Goal: Information Seeking & Learning: Learn about a topic

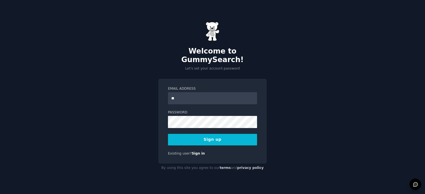
type input "**********"
click at [216, 138] on button "Sign up" at bounding box center [212, 140] width 89 height 12
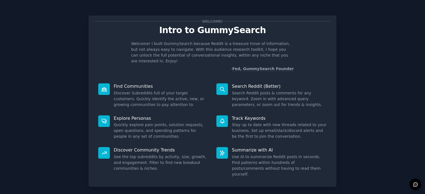
scroll to position [22, 0]
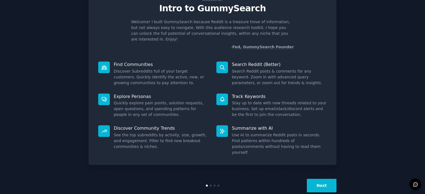
click at [321, 179] on button "Next" at bounding box center [322, 186] width 30 height 14
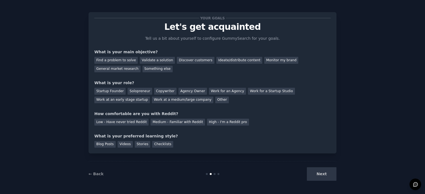
click at [321, 175] on div "Next" at bounding box center [294, 175] width 83 height 14
click at [119, 61] on div "Find a problem to solve" at bounding box center [115, 60] width 43 height 7
click at [132, 93] on div "Solopreneur" at bounding box center [139, 91] width 24 height 7
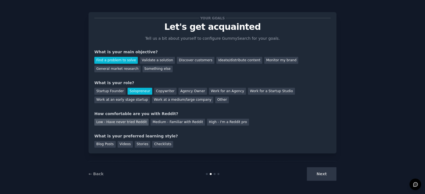
click at [126, 122] on div "Low - Have never tried Reddit" at bounding box center [121, 122] width 54 height 7
click at [109, 144] on div "Blog Posts" at bounding box center [104, 144] width 21 height 7
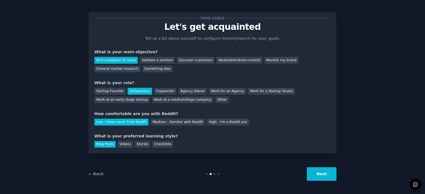
click at [320, 172] on button "Next" at bounding box center [322, 175] width 30 height 14
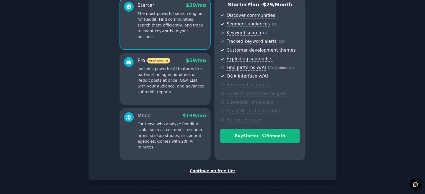
scroll to position [70, 0]
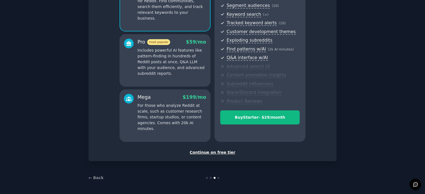
click at [223, 152] on div "Continue on free tier" at bounding box center [212, 153] width 236 height 6
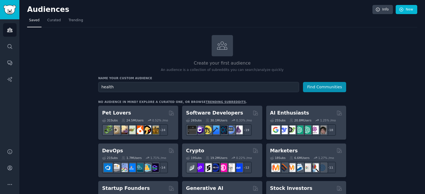
type input "health"
click at [303, 82] on button "Find Communities" at bounding box center [324, 87] width 43 height 10
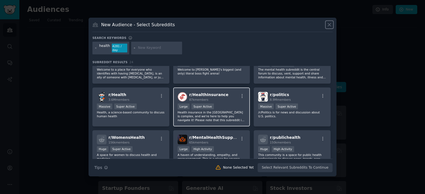
scroll to position [22, 0]
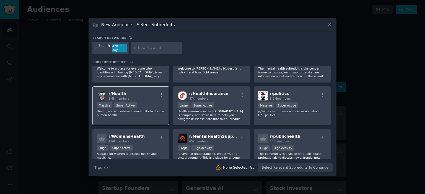
click at [147, 112] on p "Health, a science-based community to discuss human health" at bounding box center [131, 113] width 68 height 8
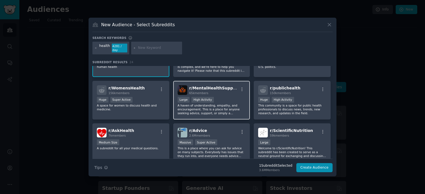
scroll to position [71, 0]
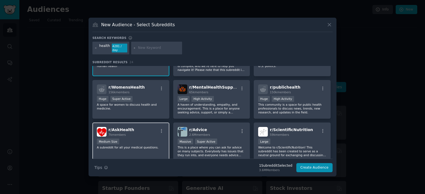
click at [140, 139] on div "Medium Size" at bounding box center [131, 142] width 68 height 7
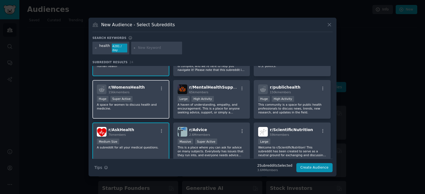
click at [146, 98] on div "Huge Super Active" at bounding box center [131, 99] width 68 height 7
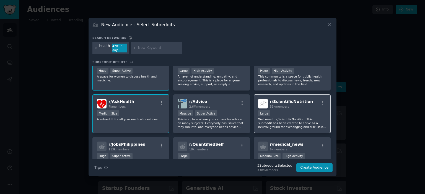
scroll to position [101, 0]
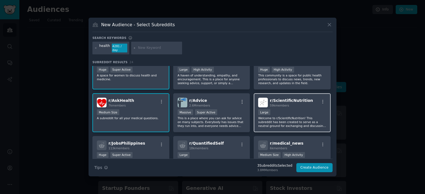
click at [293, 112] on div "Large" at bounding box center [292, 112] width 68 height 7
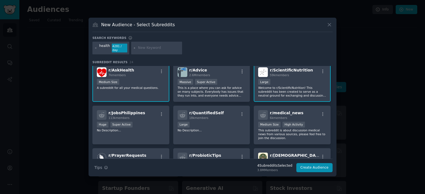
scroll to position [131, 0]
click at [293, 112] on h2 "r/ medical_news 6k members" at bounding box center [285, 115] width 33 height 10
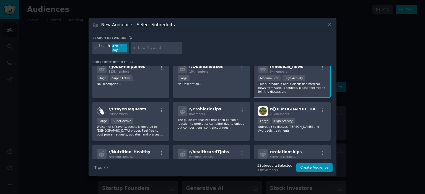
scroll to position [178, 0]
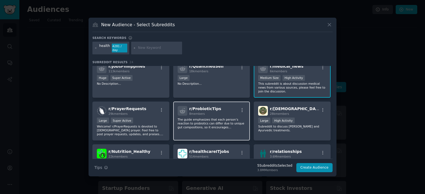
click at [224, 106] on div "r/ ProbioticTips 8 members" at bounding box center [211, 111] width 68 height 10
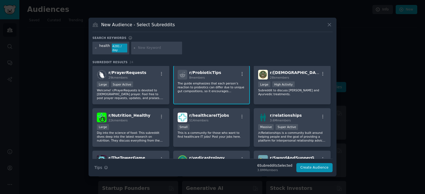
scroll to position [215, 0]
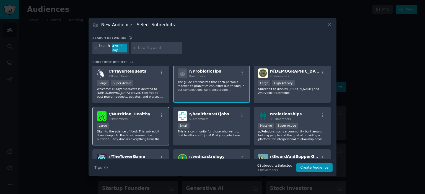
click at [144, 115] on div "r/ Nutrition_Healthy 22k members" at bounding box center [131, 116] width 68 height 10
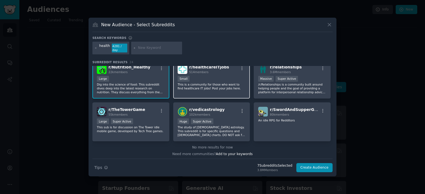
scroll to position [262, 0]
click at [311, 168] on button "Create Audience" at bounding box center [314, 167] width 36 height 9
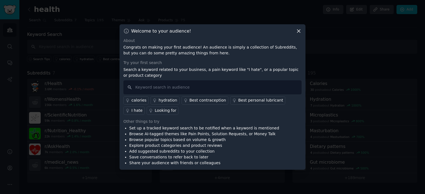
click at [142, 108] on div "I hate" at bounding box center [136, 111] width 11 height 6
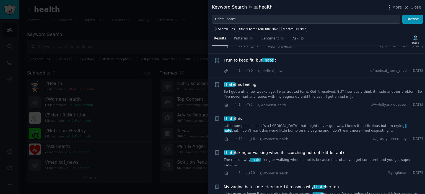
scroll to position [1170, 0]
click at [286, 27] on div ""I hate" OR "im"" at bounding box center [293, 29] width 23 height 4
type input ""I hate" OR "im""
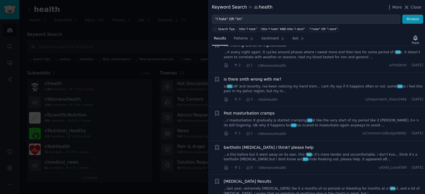
scroll to position [418, 0]
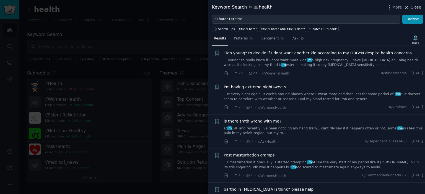
click at [412, 6] on span "Close" at bounding box center [415, 7] width 11 height 6
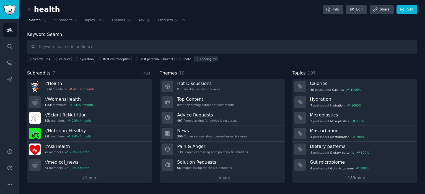
click at [200, 59] on div "Looking for" at bounding box center [208, 59] width 16 height 4
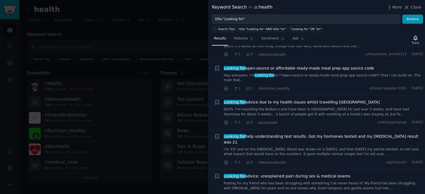
scroll to position [274, 0]
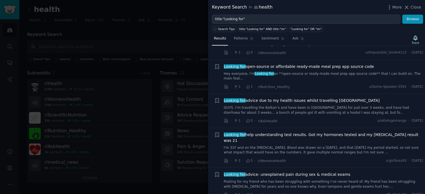
click at [302, 146] on link "I'm 31F and on the Nuvaring. Blood was drawn on a Tuesday, and that Friday my p…" at bounding box center [323, 151] width 199 height 10
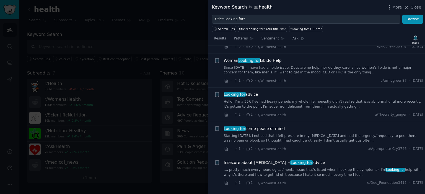
scroll to position [1000, 0]
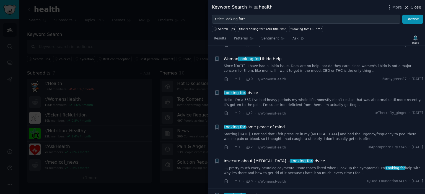
click at [411, 7] on span "Close" at bounding box center [415, 7] width 11 height 6
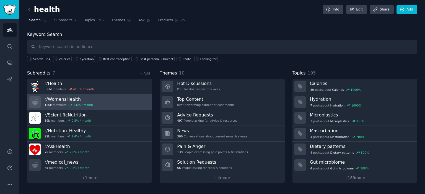
click at [87, 99] on h3 "r/ WomensHealth" at bounding box center [69, 99] width 48 height 6
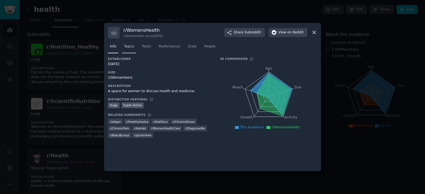
click at [129, 47] on span "Topics" at bounding box center [129, 46] width 10 height 5
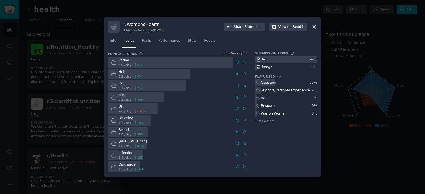
click at [314, 26] on icon at bounding box center [314, 27] width 6 height 6
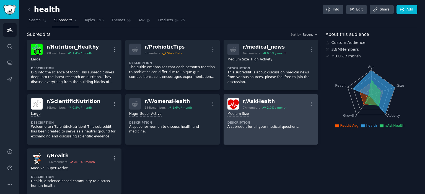
click at [257, 123] on dt "Description" at bounding box center [270, 123] width 87 height 4
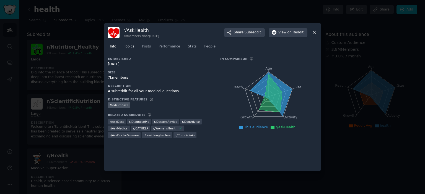
click at [130, 47] on span "Topics" at bounding box center [129, 46] width 10 height 5
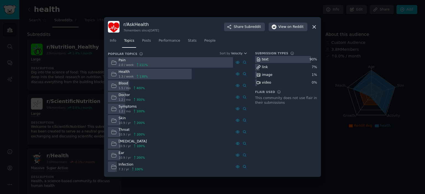
click at [140, 61] on div "Pain" at bounding box center [133, 60] width 29 height 5
click at [143, 41] on span "Posts" at bounding box center [146, 40] width 9 height 5
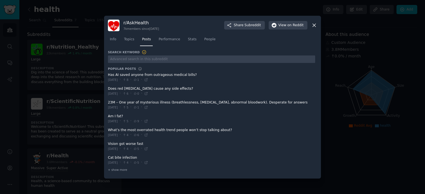
click at [312, 24] on icon at bounding box center [314, 25] width 6 height 6
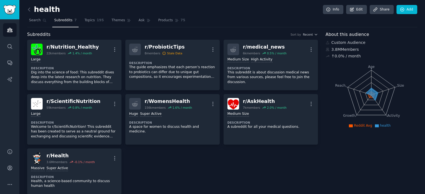
click at [186, 32] on div "Subreddits Sort by Recent" at bounding box center [172, 34] width 291 height 7
